Goal: Task Accomplishment & Management: Use online tool/utility

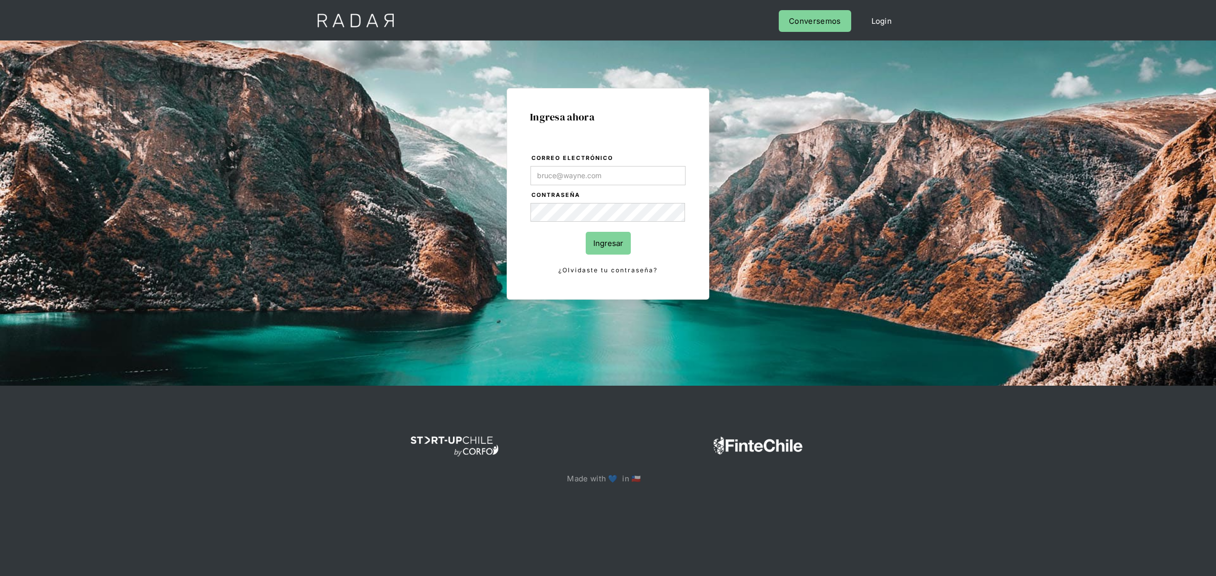
type input "[PERSON_NAME][EMAIL_ADDRESS][PERSON_NAME][DOMAIN_NAME]"
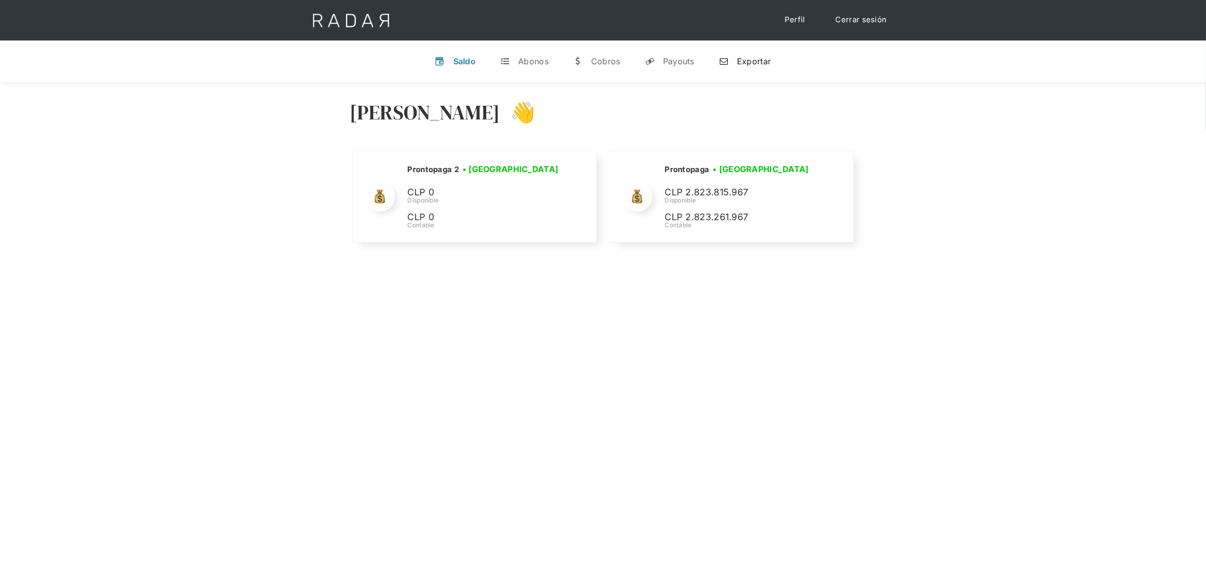
click at [756, 66] on link "n Exportar" at bounding box center [745, 61] width 68 height 26
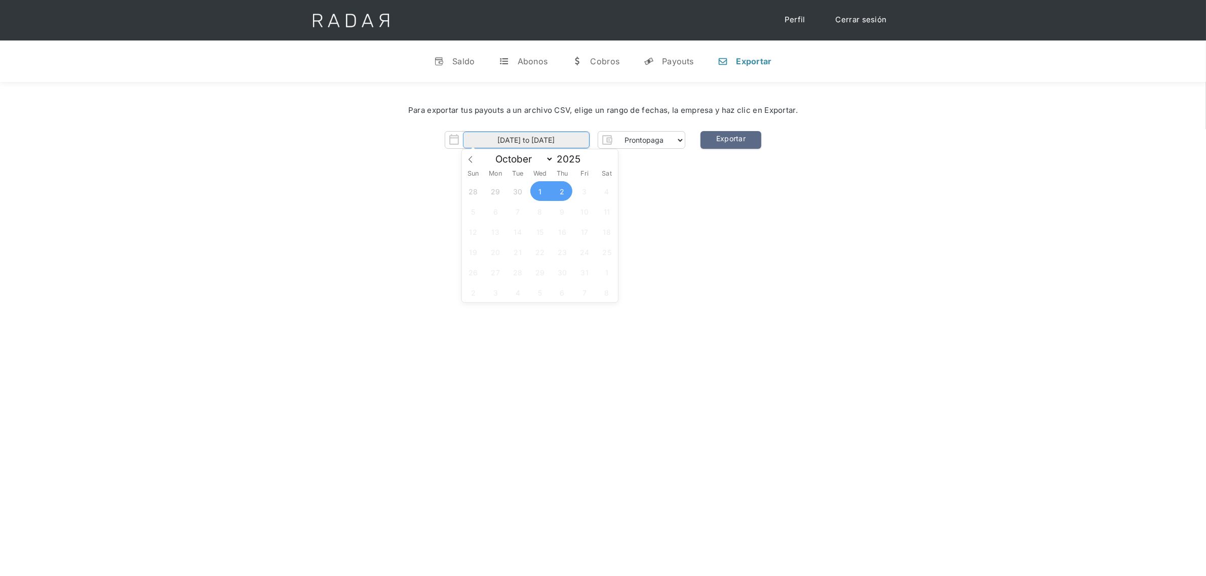
click at [568, 144] on body "Cargando... Cerrar sesión Perfil v Saldo t Abonos w Cobros y Payouts n Exportar…" at bounding box center [603, 395] width 1206 height 791
click at [559, 193] on span "2" at bounding box center [563, 191] width 20 height 20
type input "[DATE]"
click at [559, 193] on span "2" at bounding box center [563, 191] width 20 height 20
click at [652, 170] on div "Para exportar tus payouts a un archivo CSV, elige un rango de fechas, la empres…" at bounding box center [603, 129] width 1206 height 95
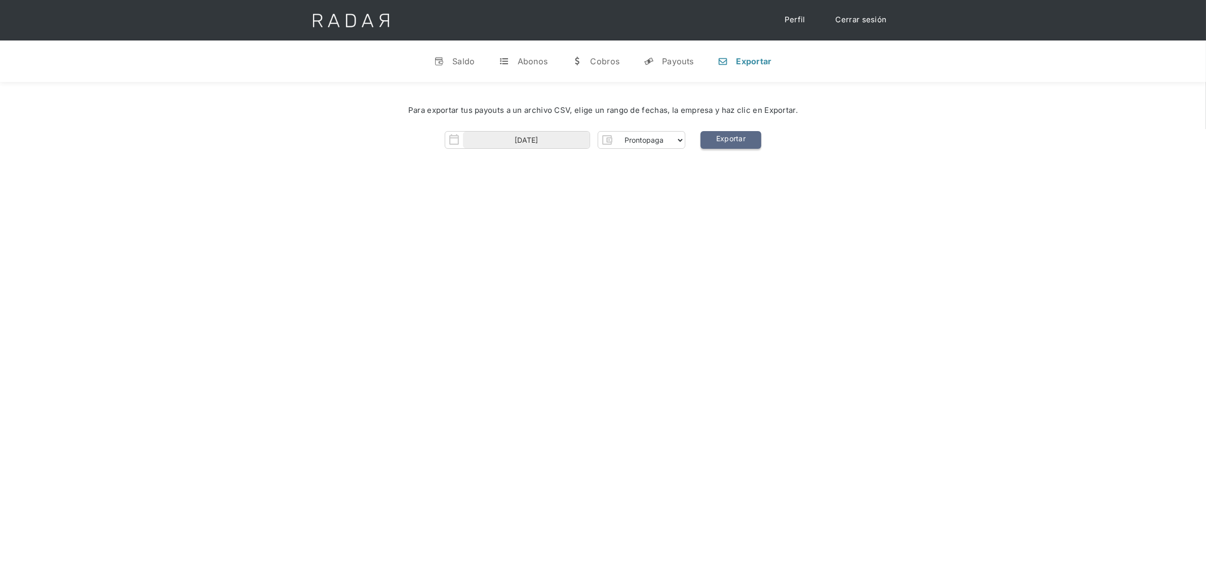
click at [718, 142] on link "Exportar" at bounding box center [731, 140] width 61 height 18
click at [865, 153] on div "Para exportar tus payouts a un archivo CSV, elige un rango de fechas, la empres…" at bounding box center [603, 129] width 1206 height 95
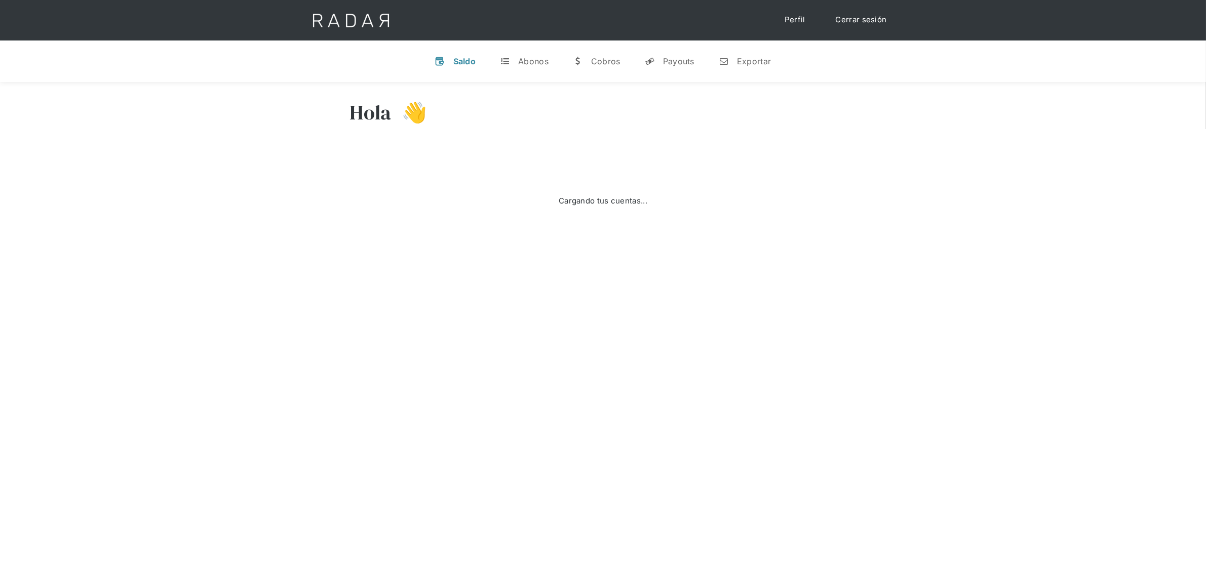
select select "prontopaga"
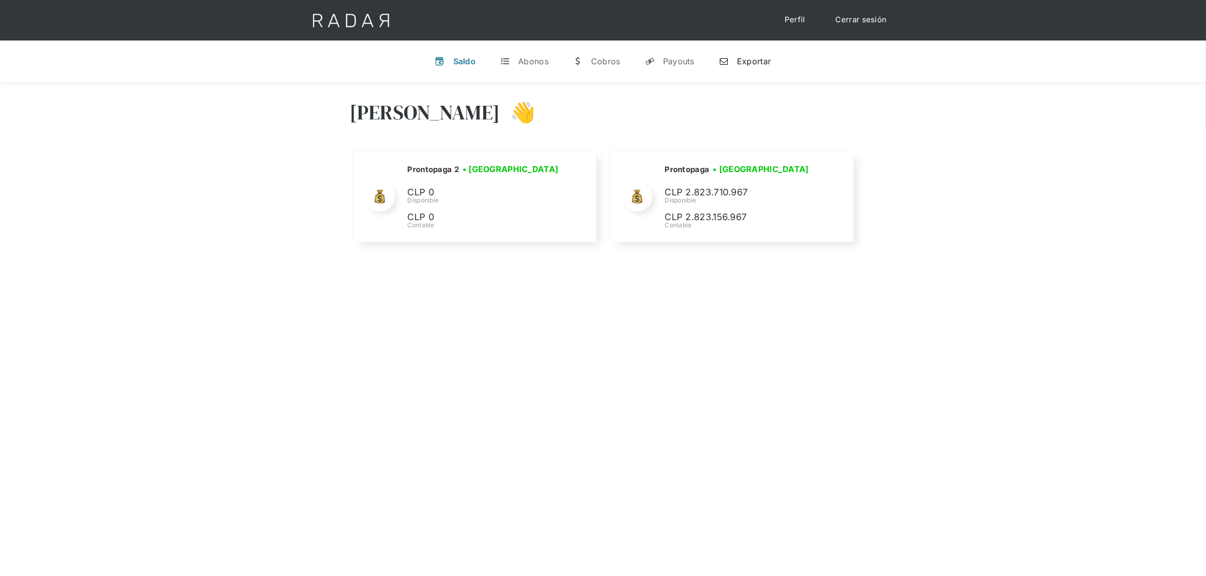
drag, startPoint x: 0, startPoint y: 0, endPoint x: 765, endPoint y: 62, distance: 767.9
click at [765, 62] on div "Exportar" at bounding box center [754, 61] width 34 height 10
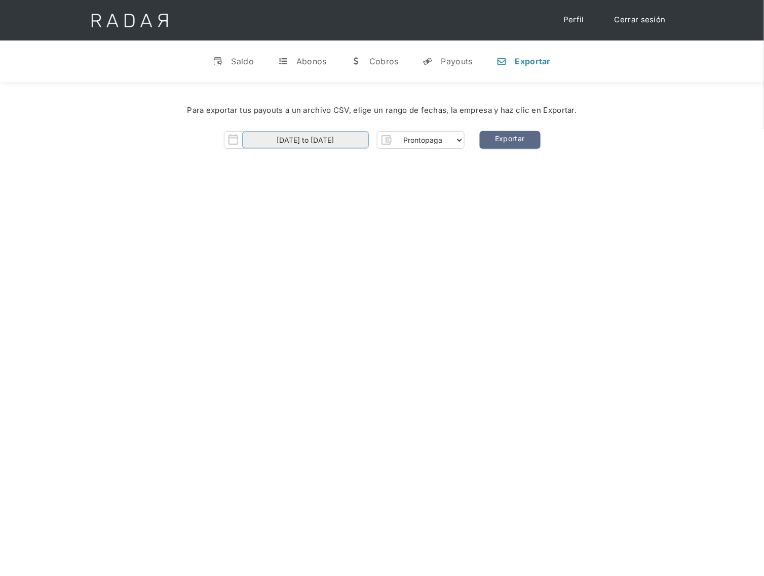
click at [325, 142] on body "Cargando... Cerrar sesión Perfil v Saldo t Abonos w [GEOGRAPHIC_DATA] y Payouts…" at bounding box center [382, 395] width 764 height 791
click at [338, 190] on span "2" at bounding box center [341, 191] width 20 height 20
type input "[DATE]"
click at [340, 190] on span "2" at bounding box center [341, 191] width 20 height 20
click at [340, 190] on div "[PERSON_NAME] 👋 Cargando tus cuentas... Nombre de la empresa • [GEOGRAPHIC_DATA…" at bounding box center [382, 370] width 764 height 576
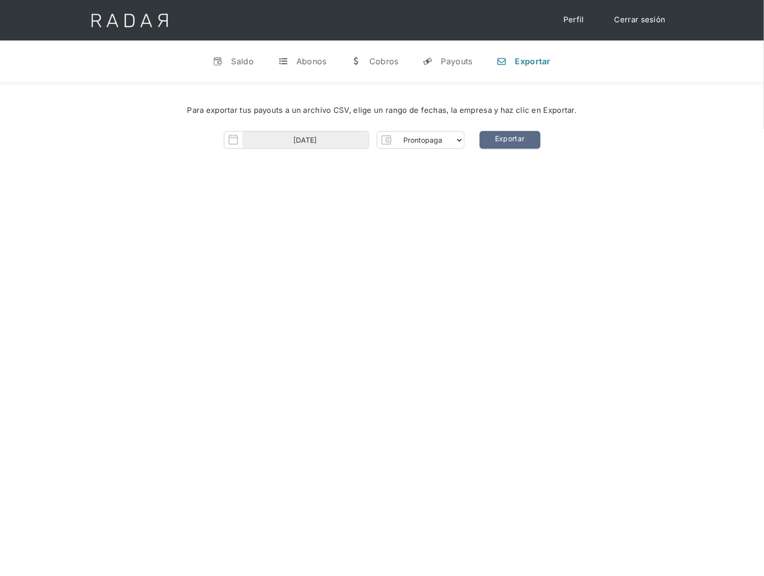
click at [490, 229] on div "[PERSON_NAME] 👋 Cargando tus cuentas... Nombre de la empresa • [GEOGRAPHIC_DATA…" at bounding box center [382, 370] width 764 height 576
click at [522, 139] on link "Exportar" at bounding box center [510, 140] width 61 height 18
